Goal: Task Accomplishment & Management: Manage account settings

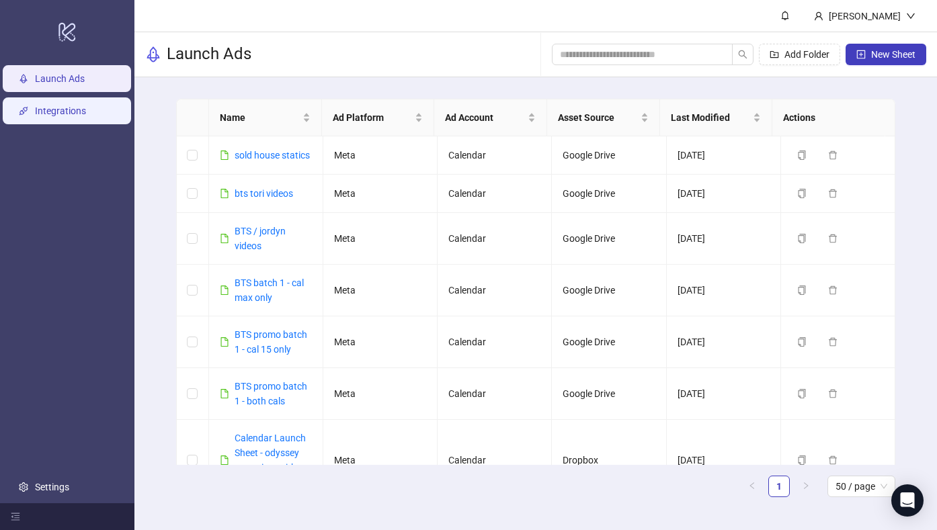
click at [64, 114] on link "Integrations" at bounding box center [60, 111] width 51 height 11
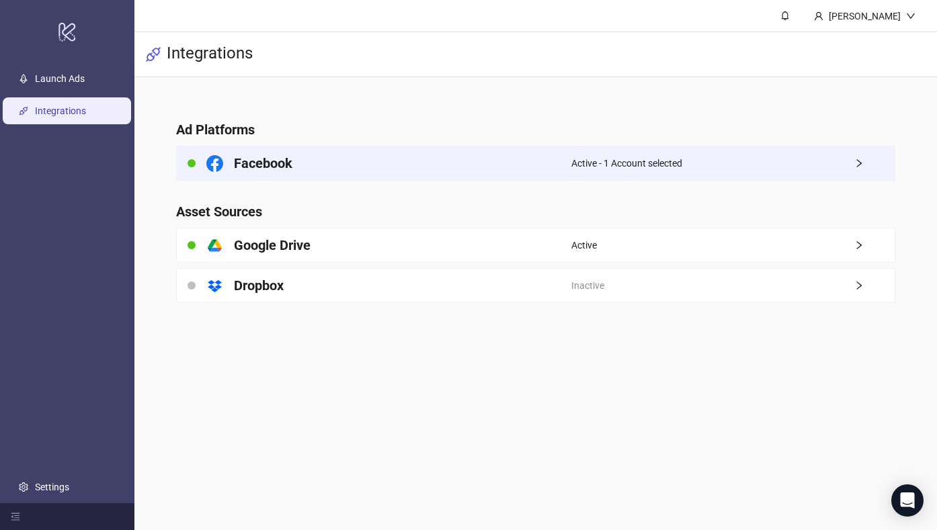
click at [323, 167] on div "Facebook" at bounding box center [374, 164] width 395 height 34
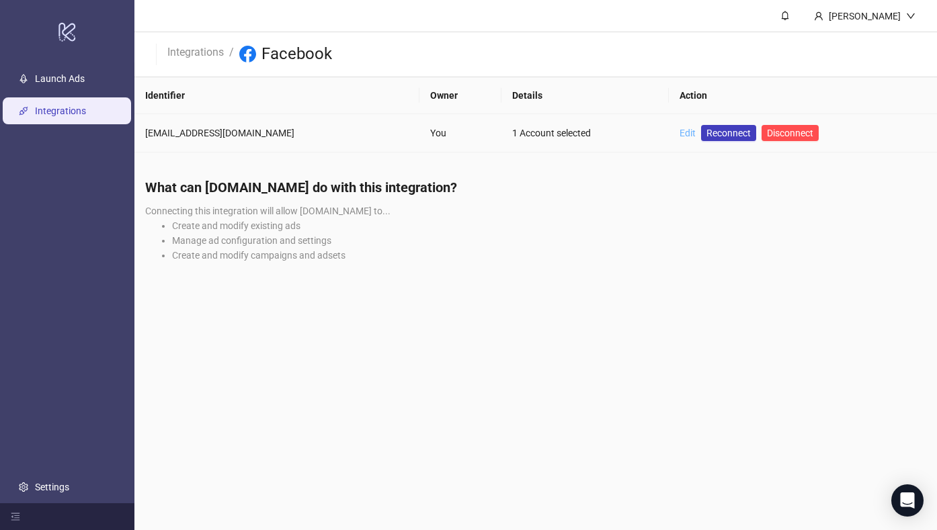
click at [680, 133] on link "Edit" at bounding box center [688, 133] width 16 height 11
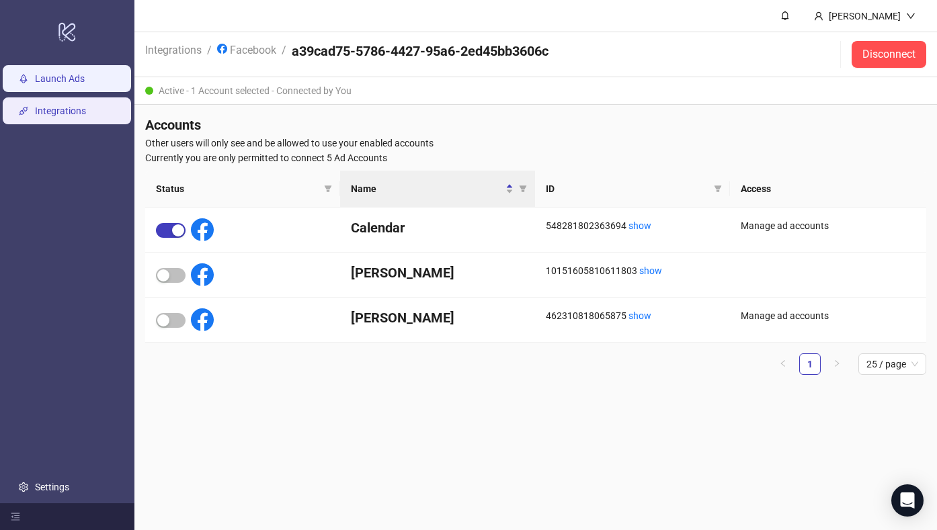
click at [67, 82] on link "Launch Ads" at bounding box center [60, 78] width 50 height 11
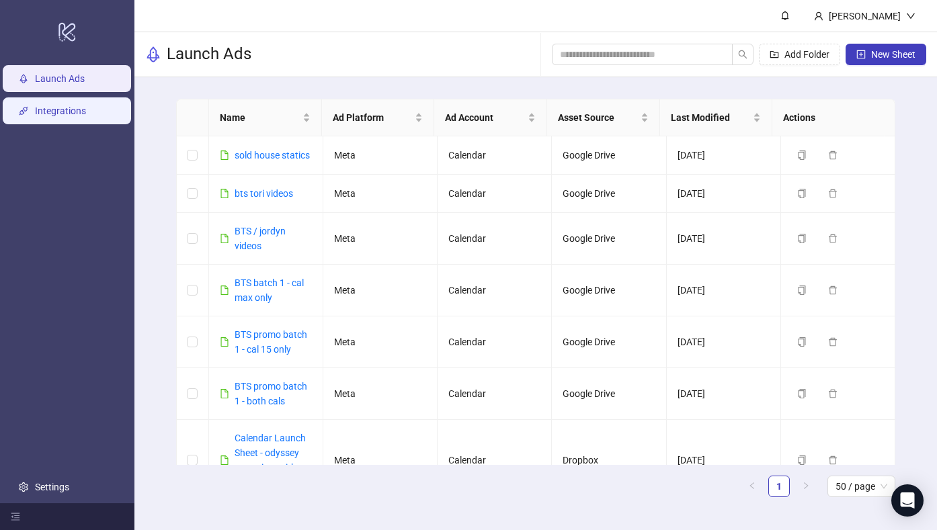
click at [65, 108] on link "Integrations" at bounding box center [60, 111] width 51 height 11
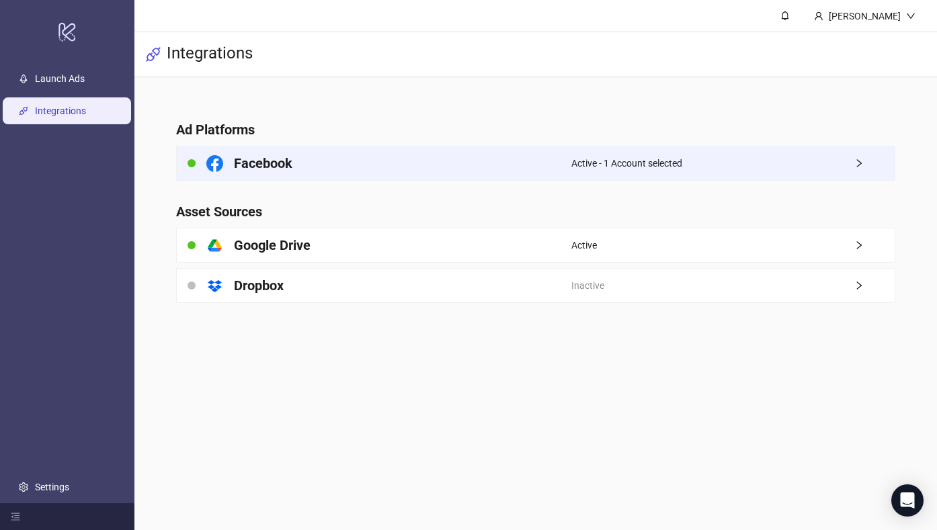
click at [267, 160] on h4 "Facebook" at bounding box center [263, 163] width 58 height 19
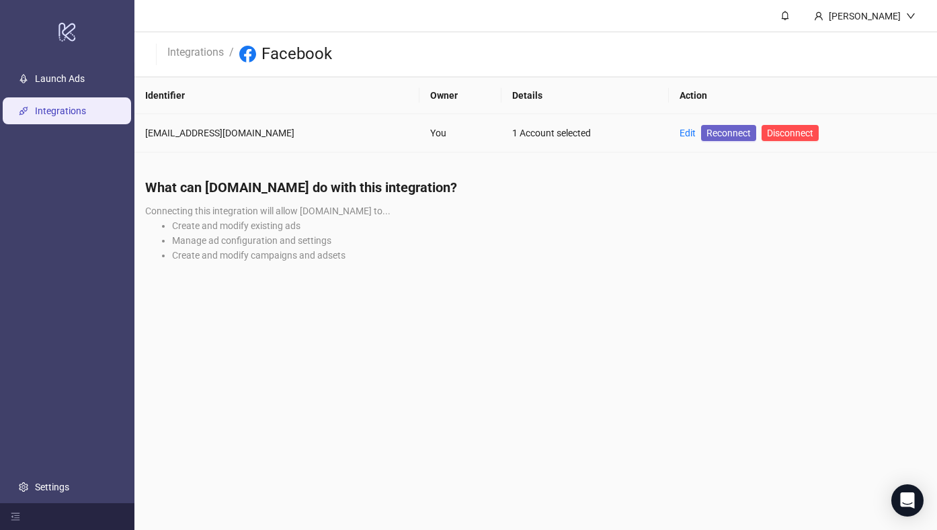
click at [707, 133] on span "Reconnect" at bounding box center [729, 133] width 44 height 15
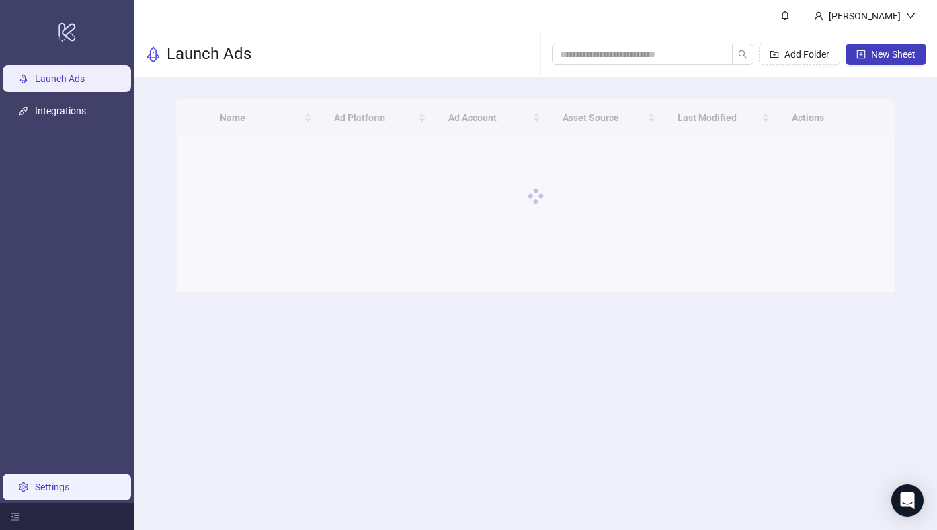
click at [56, 482] on link "Settings" at bounding box center [52, 487] width 34 height 11
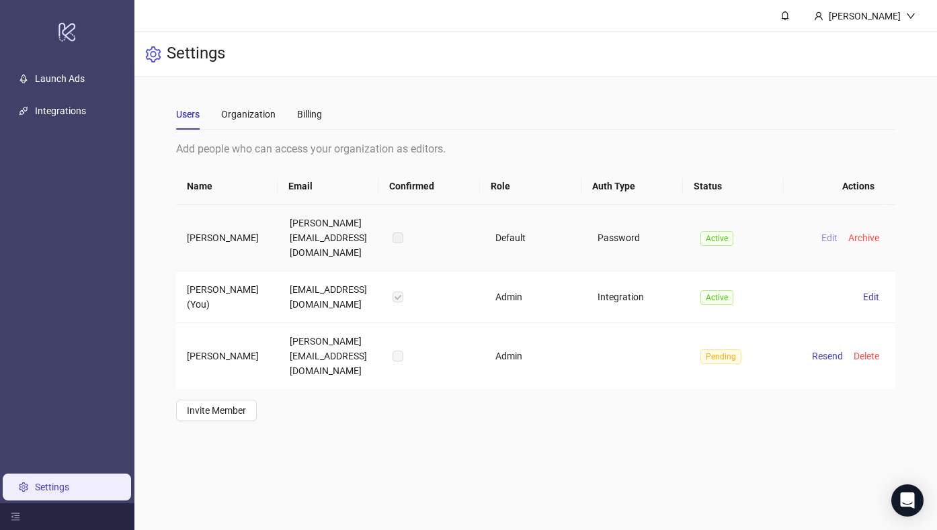
click at [821, 233] on span "Edit" at bounding box center [829, 238] width 16 height 11
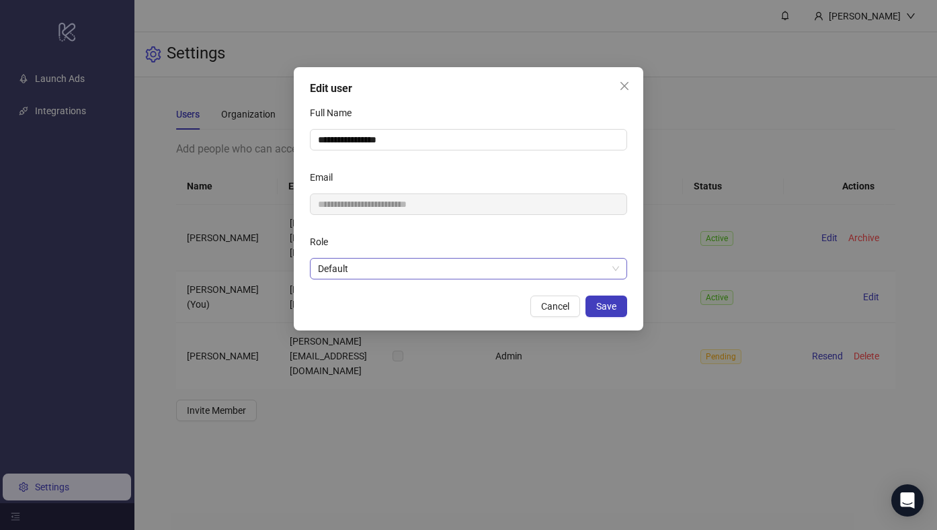
click at [338, 266] on span "Default" at bounding box center [468, 269] width 301 height 20
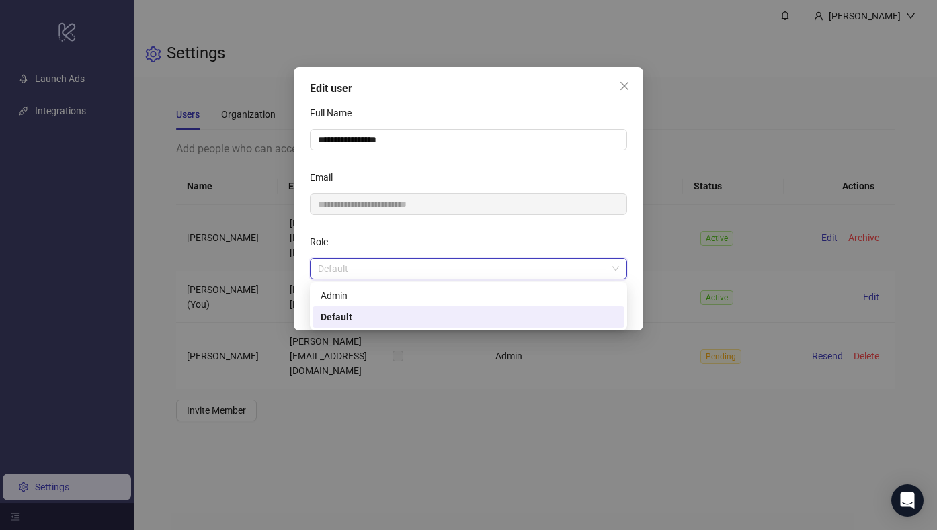
click at [359, 301] on div "Admin" at bounding box center [469, 295] width 296 height 15
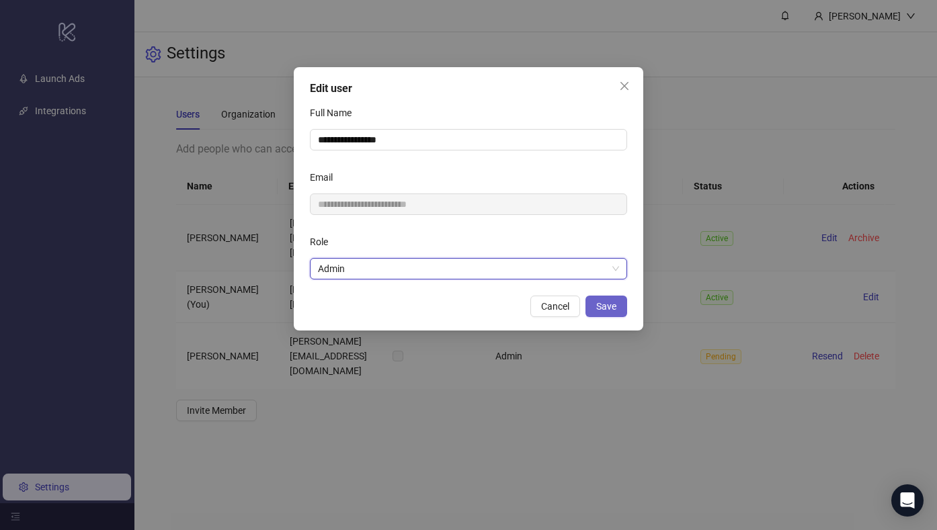
click at [606, 303] on span "Save" at bounding box center [606, 306] width 20 height 11
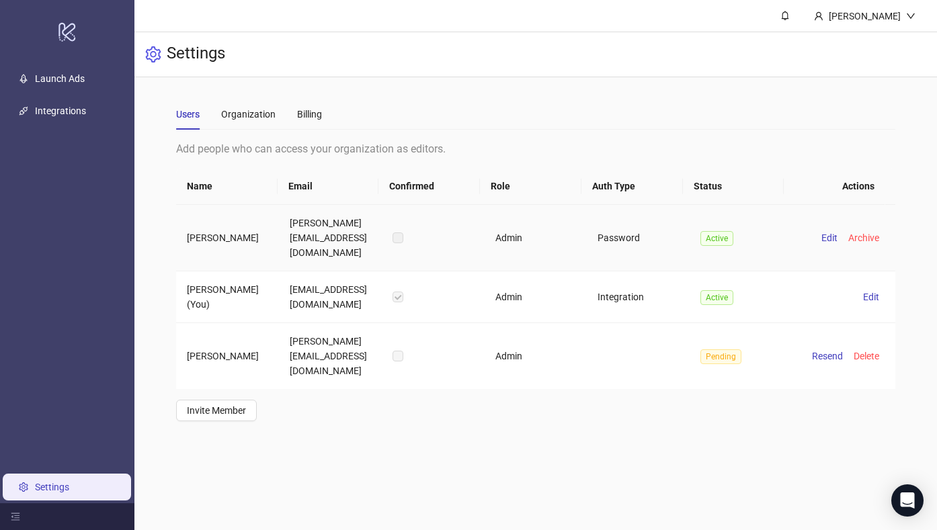
click at [395, 231] on label at bounding box center [398, 238] width 11 height 15
click at [75, 112] on link "Integrations" at bounding box center [60, 111] width 51 height 11
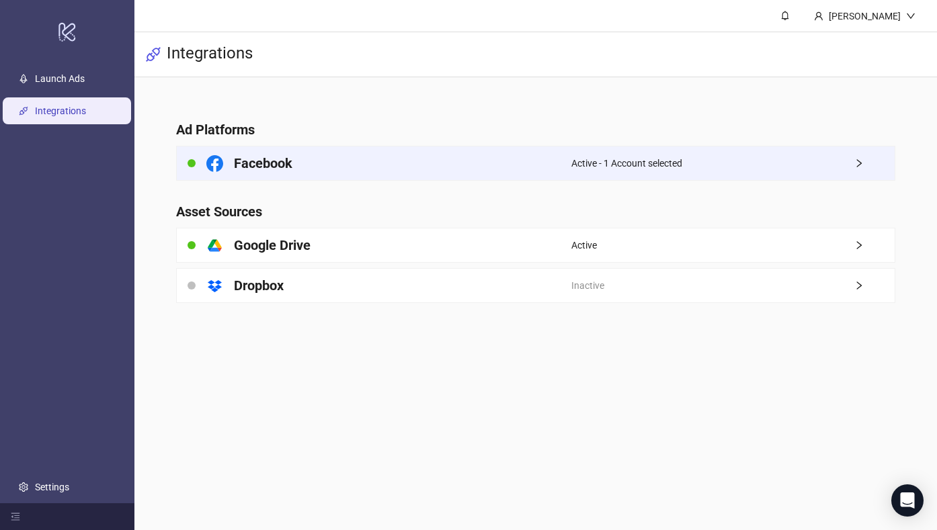
click at [633, 155] on div "Active - 1 Account selected" at bounding box center [732, 164] width 323 height 34
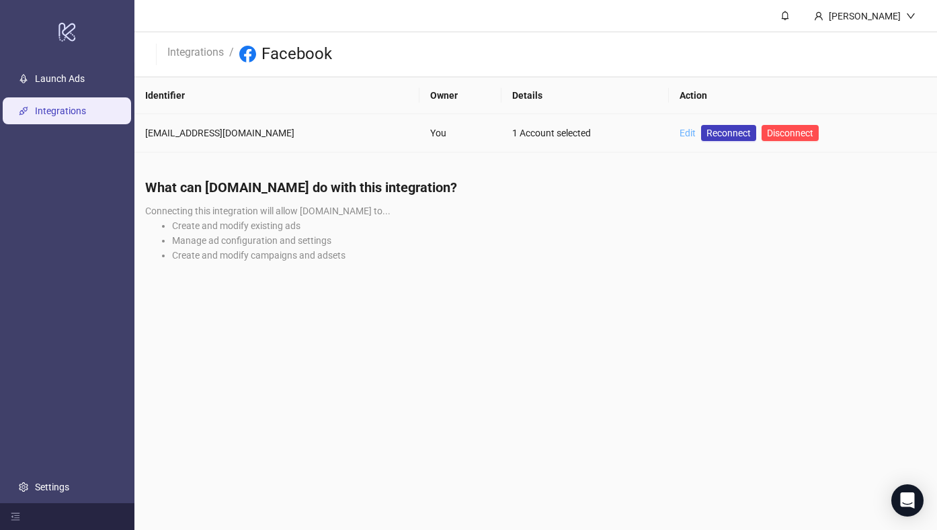
click at [680, 134] on link "Edit" at bounding box center [688, 133] width 16 height 11
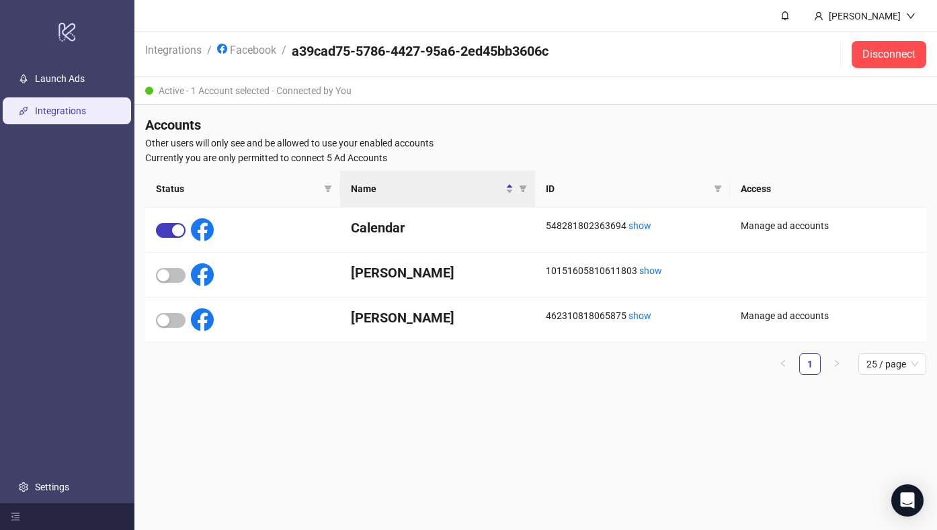
click at [79, 116] on link "Integrations" at bounding box center [60, 111] width 51 height 11
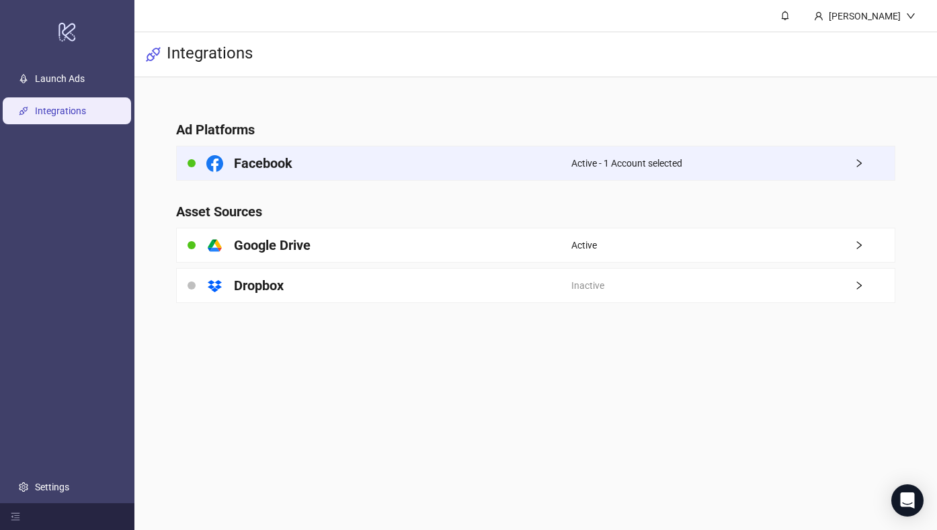
click at [828, 158] on div "Active - 1 Account selected" at bounding box center [732, 164] width 323 height 34
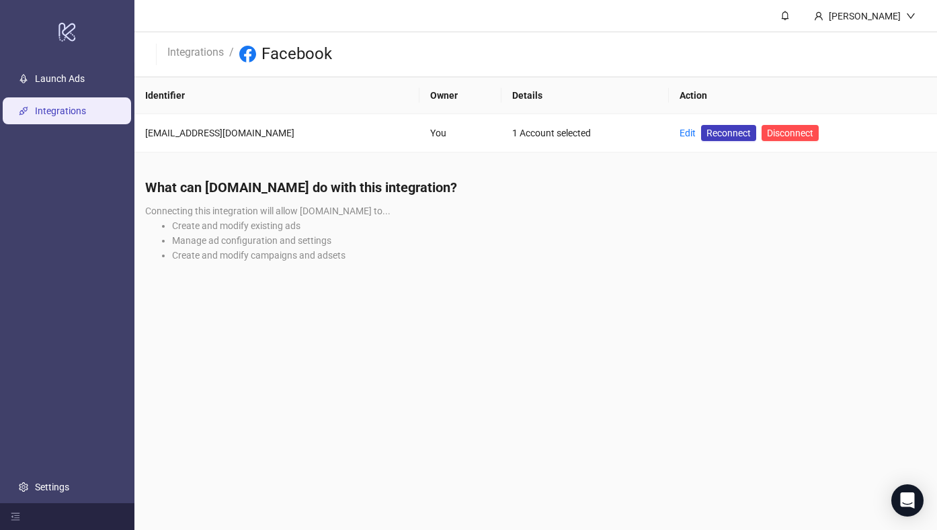
click at [72, 115] on link "Integrations" at bounding box center [60, 111] width 51 height 11
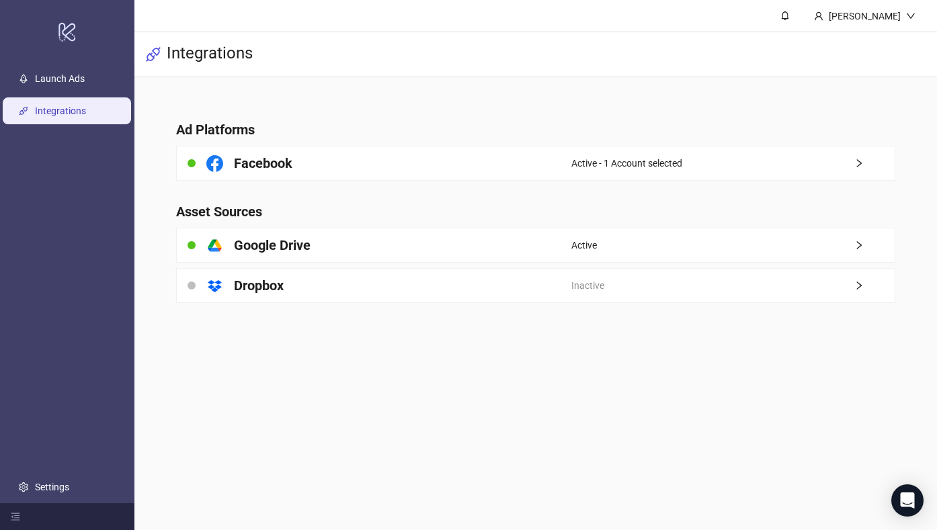
click at [451, 190] on main "Ad Platforms Facebook Active - 1 Account selected Asset Sources platform/google…" at bounding box center [535, 203] width 741 height 253
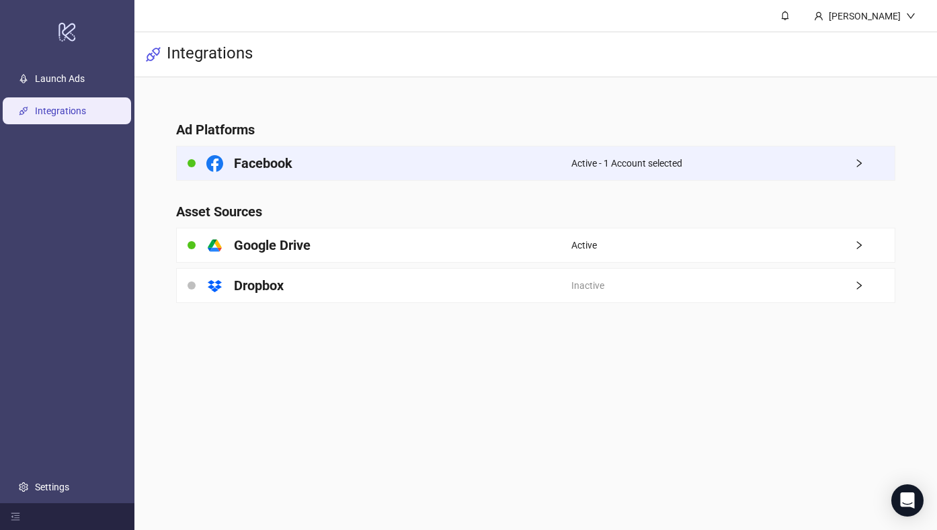
click at [465, 174] on div "Facebook" at bounding box center [374, 164] width 395 height 34
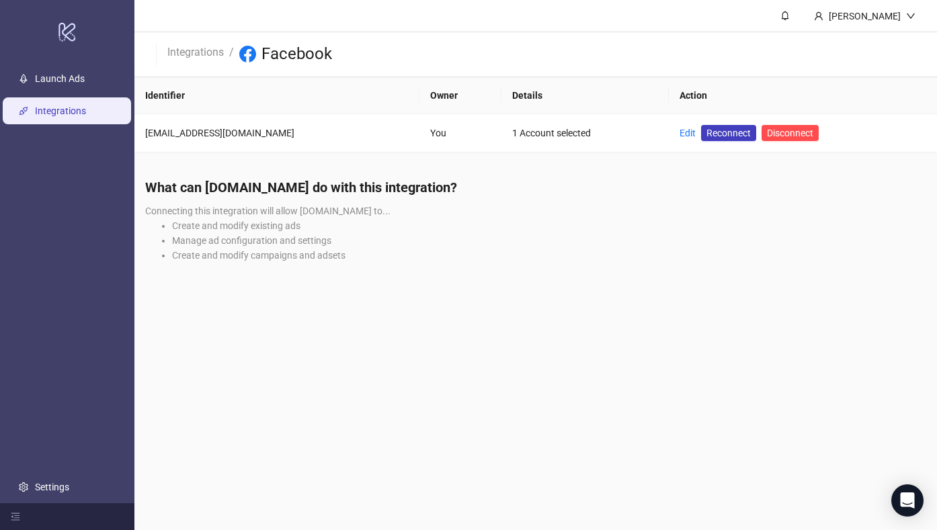
drag, startPoint x: 770, startPoint y: 136, endPoint x: 684, endPoint y: 141, distance: 85.5
click at [693, 165] on main "Miranda Rehnborg Integrations / Facebook Identifier Owner Details Action mirand…" at bounding box center [535, 265] width 803 height 530
click at [680, 135] on link "Edit" at bounding box center [688, 133] width 16 height 11
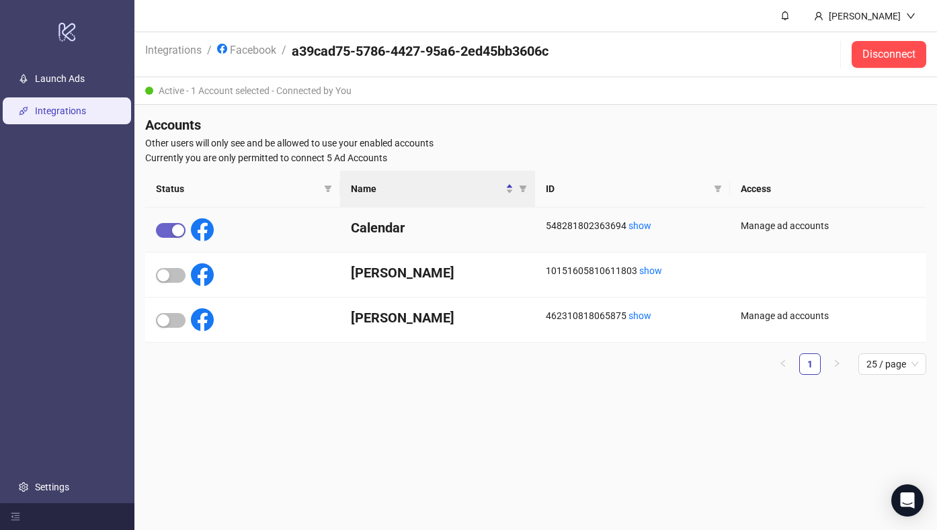
click at [176, 231] on div "button" at bounding box center [178, 231] width 12 height 12
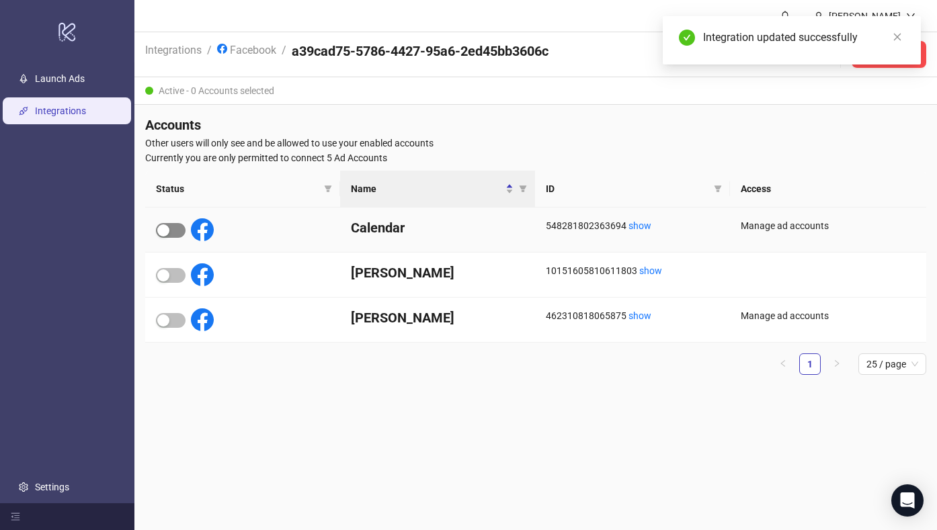
click at [171, 232] on span "button" at bounding box center [171, 230] width 30 height 15
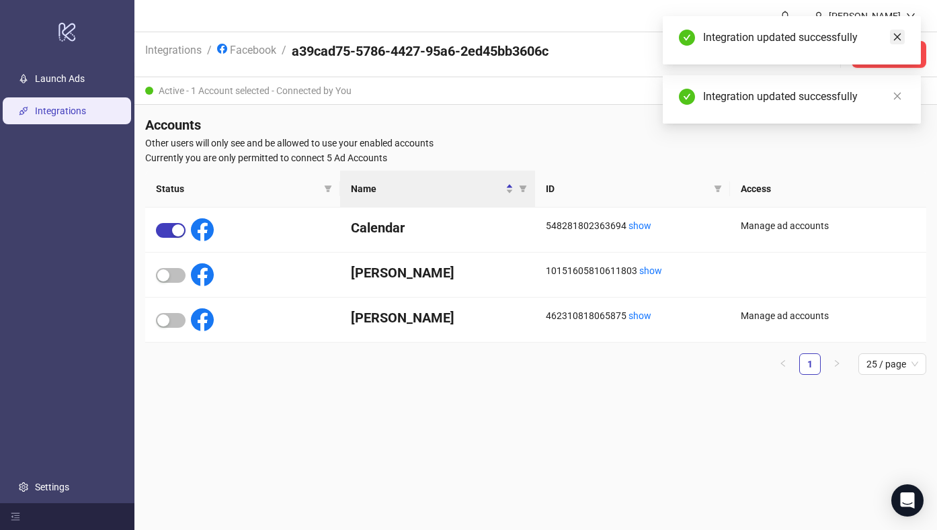
click at [901, 35] on icon "close" at bounding box center [897, 36] width 9 height 9
click at [893, 34] on icon "close" at bounding box center [897, 36] width 9 height 9
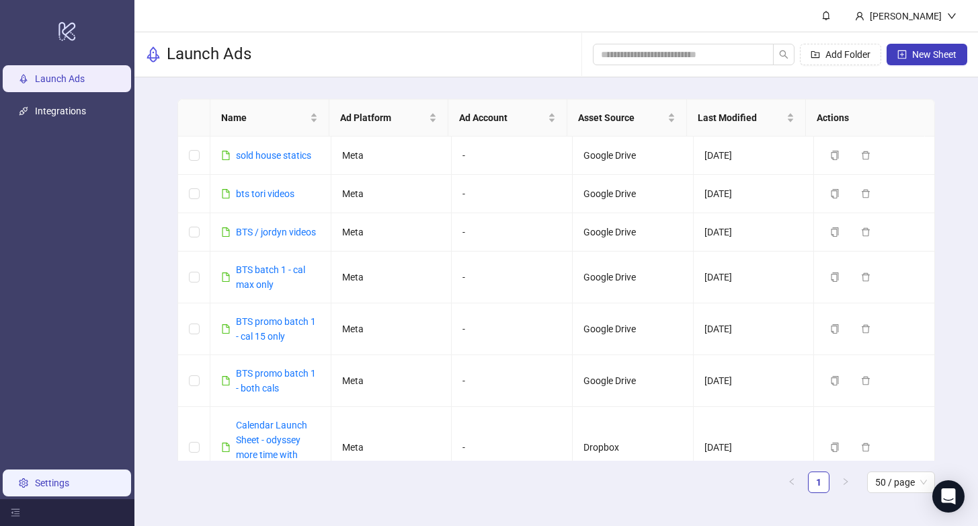
click at [69, 481] on link "Settings" at bounding box center [52, 482] width 34 height 11
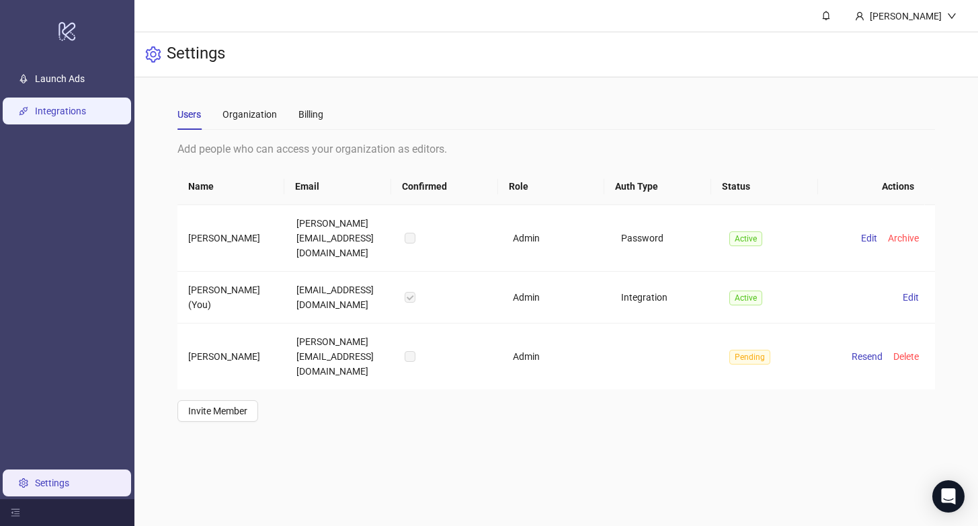
click at [54, 114] on link "Integrations" at bounding box center [60, 111] width 51 height 11
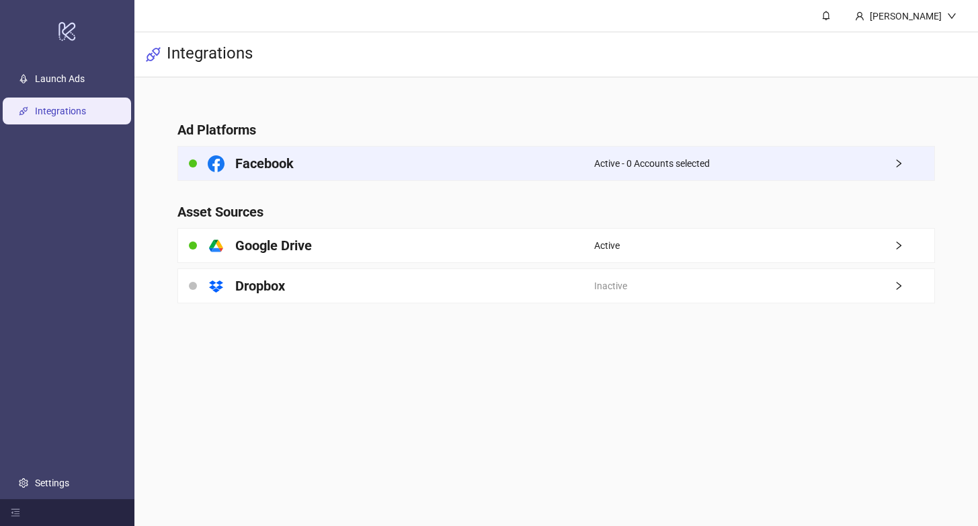
click at [367, 157] on div "Facebook" at bounding box center [385, 164] width 415 height 34
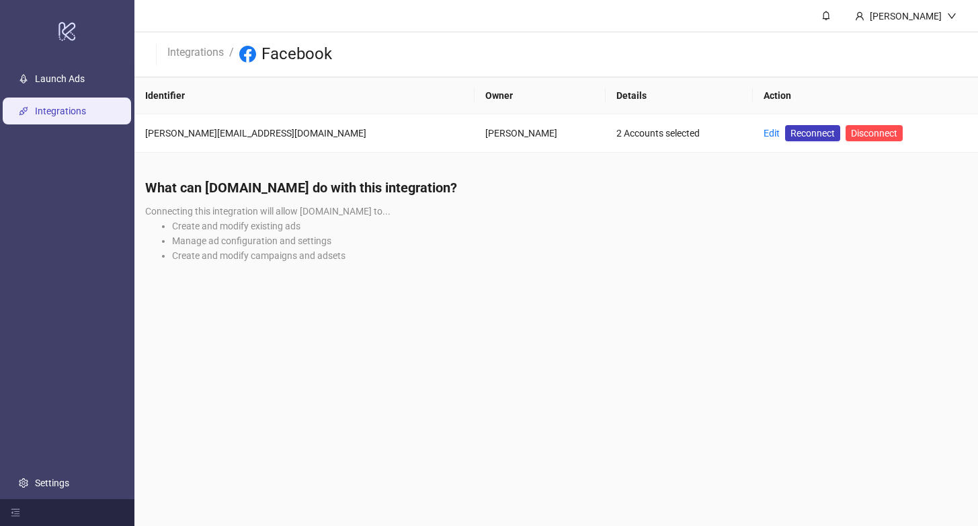
click at [427, 310] on main "[PERSON_NAME] Integrations / Facebook Identifier Owner Details Action [PERSON_N…" at bounding box center [556, 263] width 844 height 526
click at [764, 134] on link "Edit" at bounding box center [772, 133] width 16 height 11
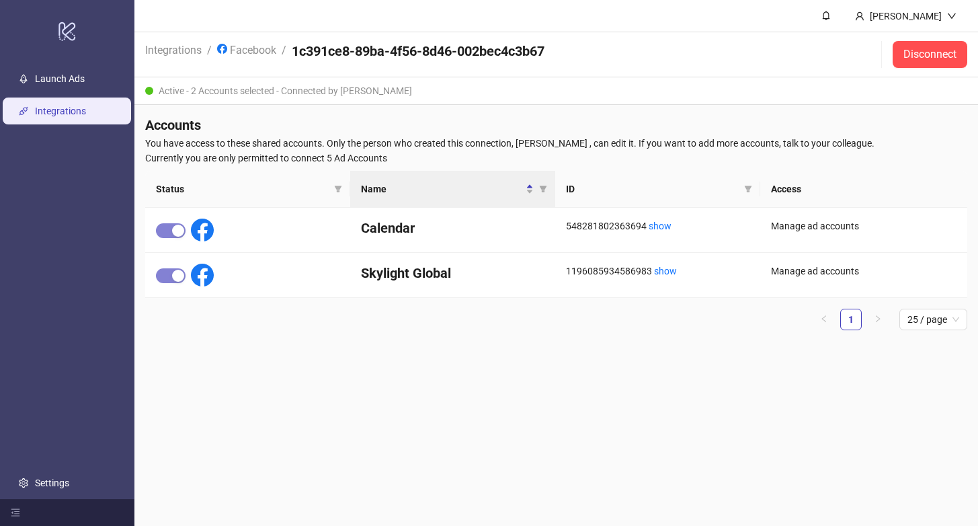
click at [86, 111] on link "Integrations" at bounding box center [60, 111] width 51 height 11
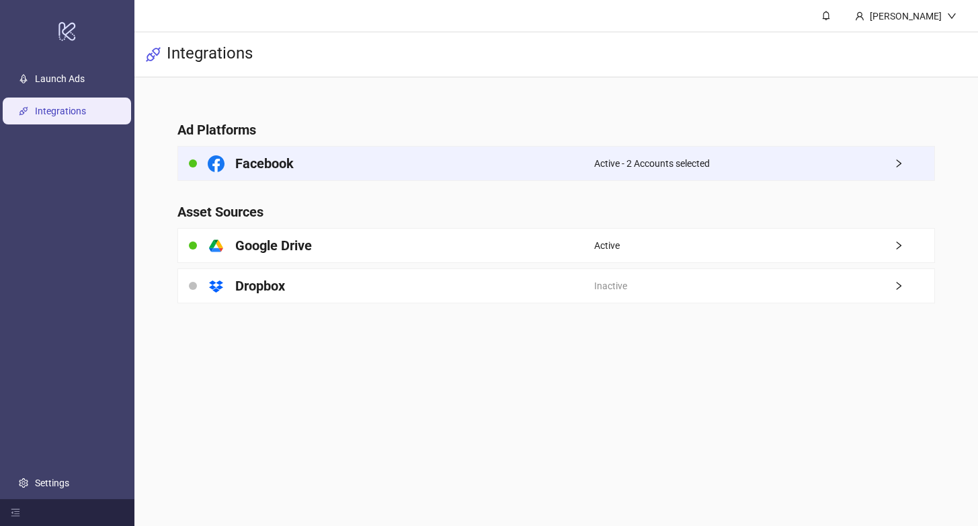
click at [357, 159] on div "Facebook" at bounding box center [385, 164] width 415 height 34
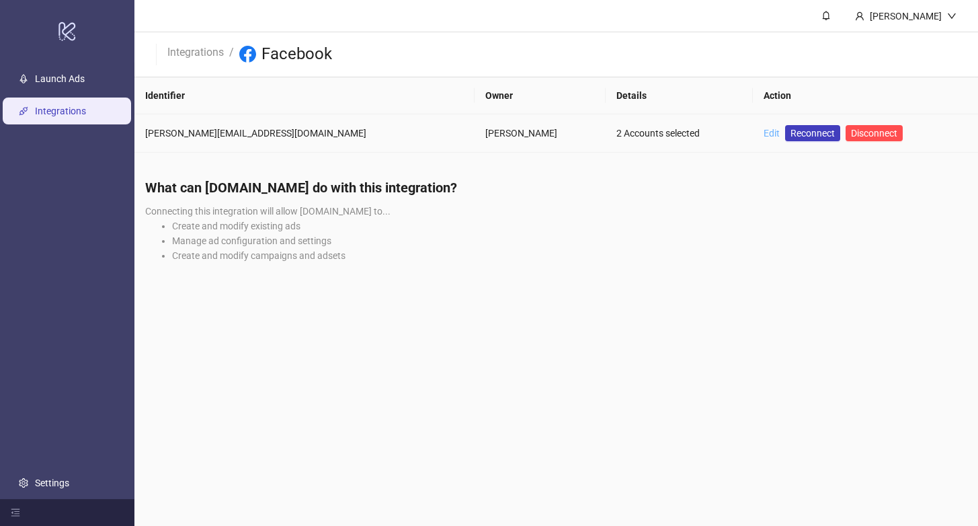
click at [764, 131] on link "Edit" at bounding box center [772, 133] width 16 height 11
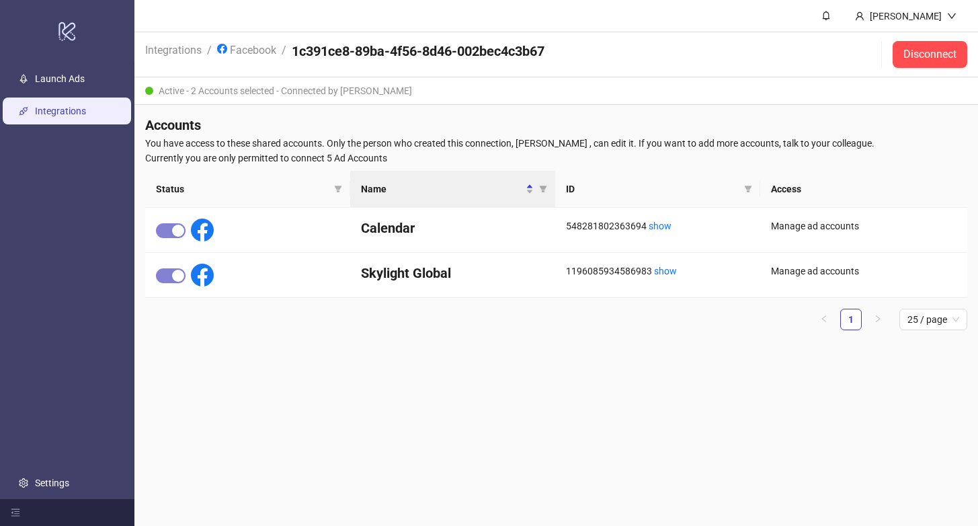
click at [79, 110] on link "Integrations" at bounding box center [60, 111] width 51 height 11
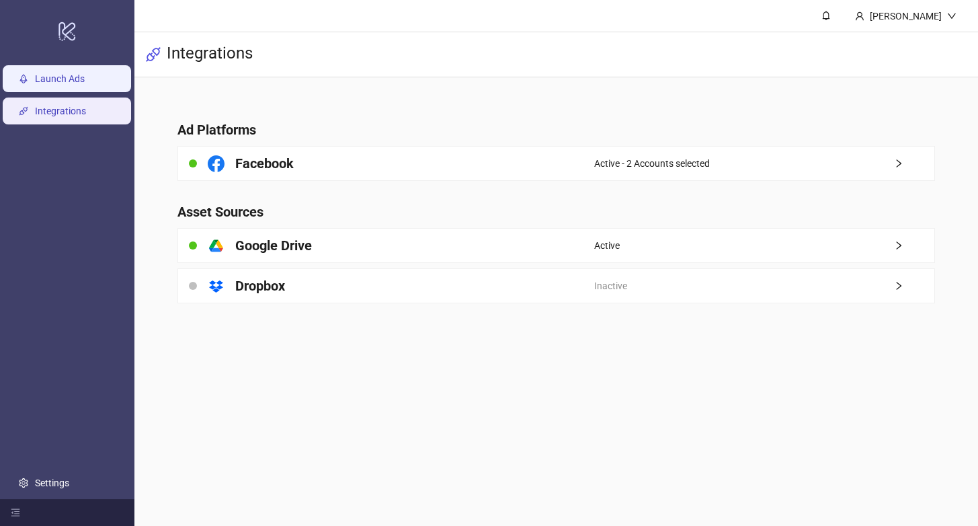
click at [74, 84] on link "Launch Ads" at bounding box center [60, 78] width 50 height 11
